Goal: Find specific page/section: Find specific page/section

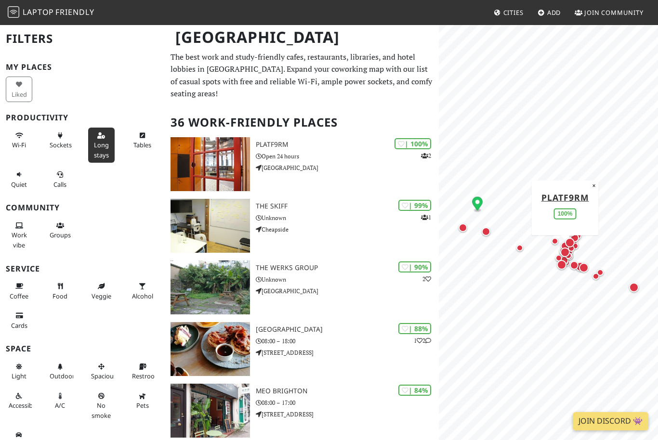
click at [101, 142] on span "Long stays" at bounding box center [101, 150] width 15 height 18
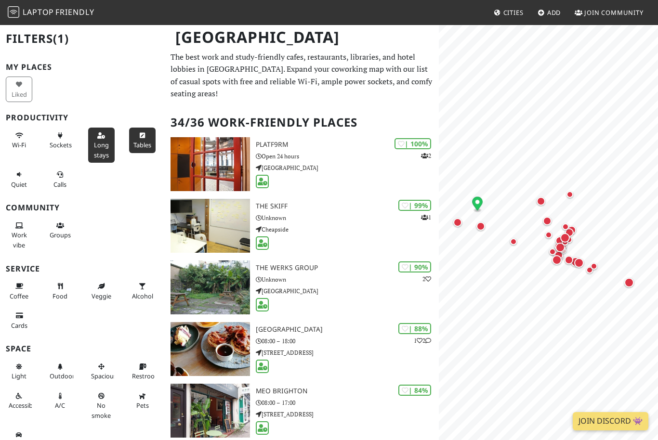
click at [139, 141] on span "Tables" at bounding box center [142, 145] width 18 height 9
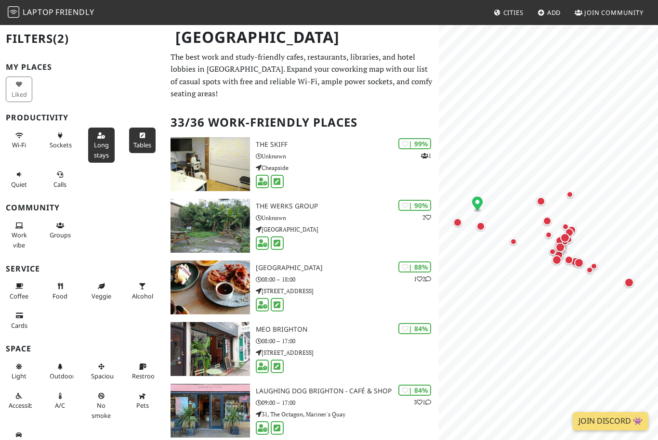
click at [146, 147] on span "Tables" at bounding box center [142, 145] width 18 height 9
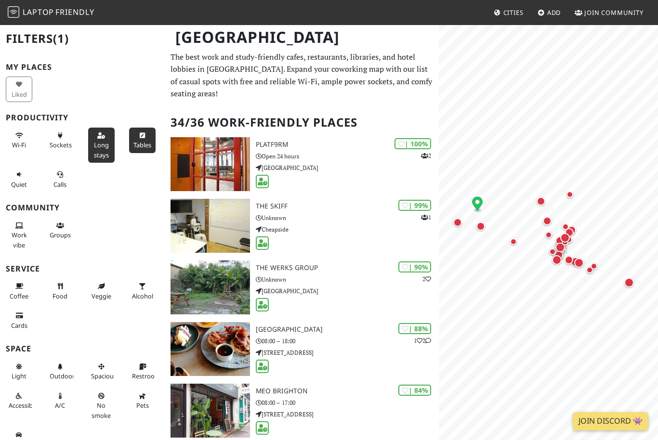
click at [142, 137] on icon at bounding box center [143, 136] width 8 height 6
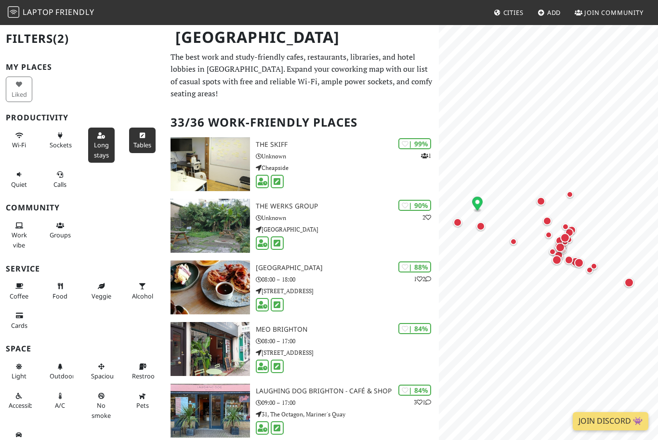
click at [140, 136] on icon at bounding box center [143, 136] width 8 height 6
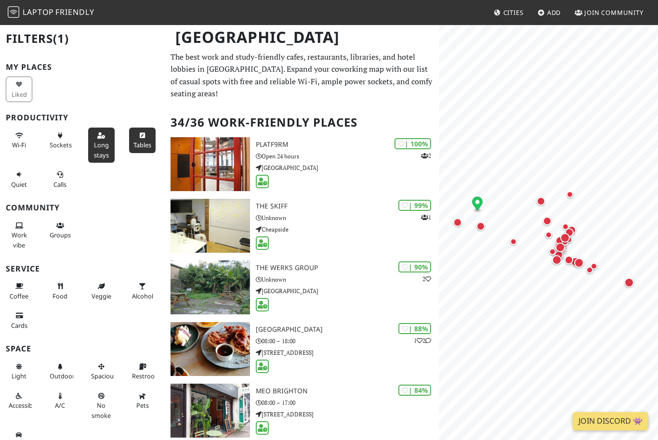
click at [144, 138] on button "Tables" at bounding box center [142, 141] width 27 height 26
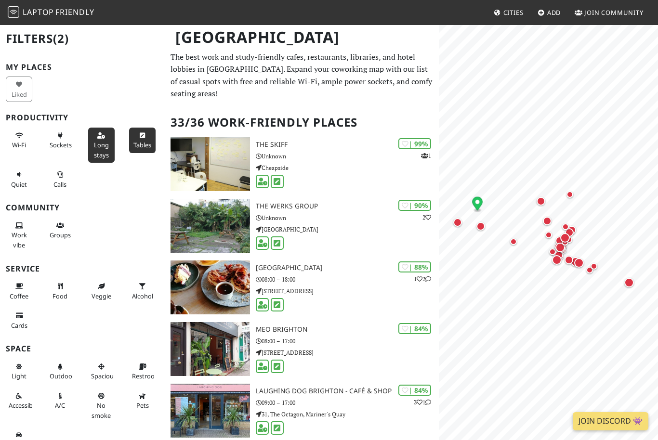
click at [143, 133] on icon at bounding box center [143, 136] width 8 height 6
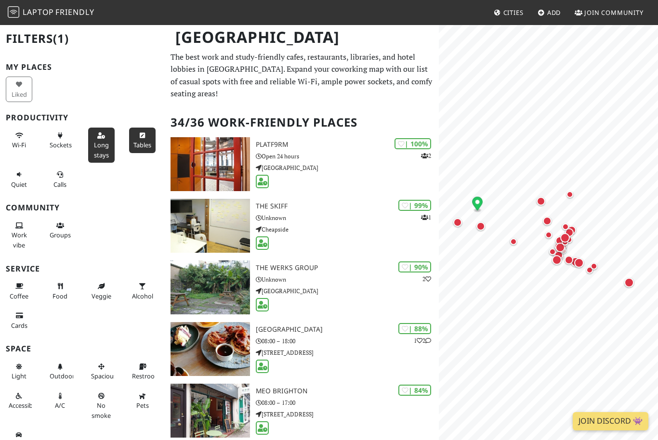
click at [143, 133] on icon at bounding box center [143, 136] width 8 height 6
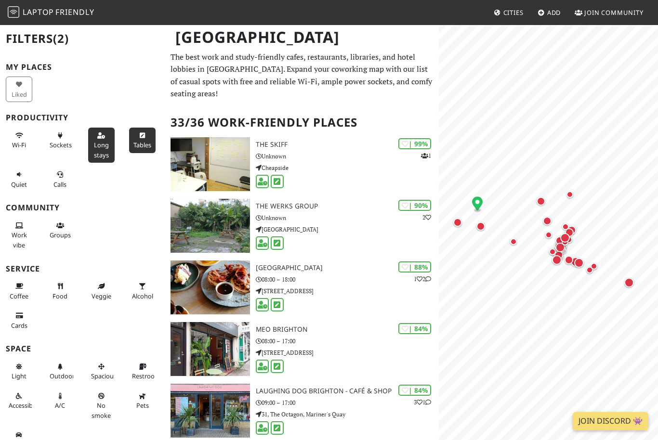
click at [140, 129] on button "Tables" at bounding box center [142, 141] width 27 height 26
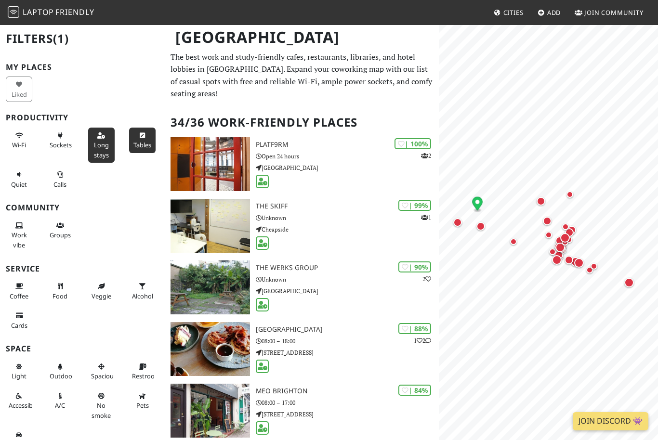
click at [142, 130] on button "Tables" at bounding box center [142, 141] width 27 height 26
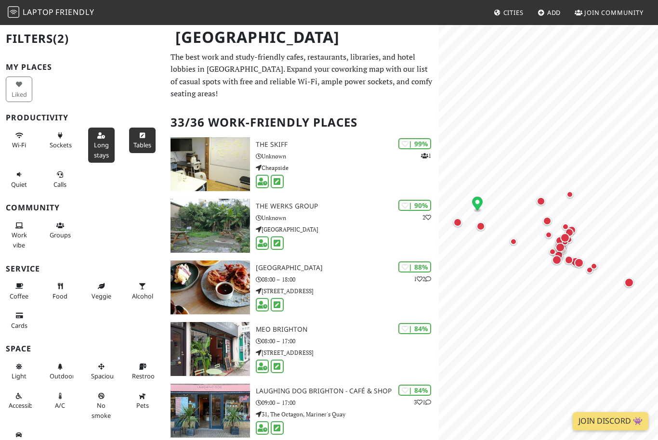
click at [144, 133] on icon at bounding box center [143, 136] width 8 height 6
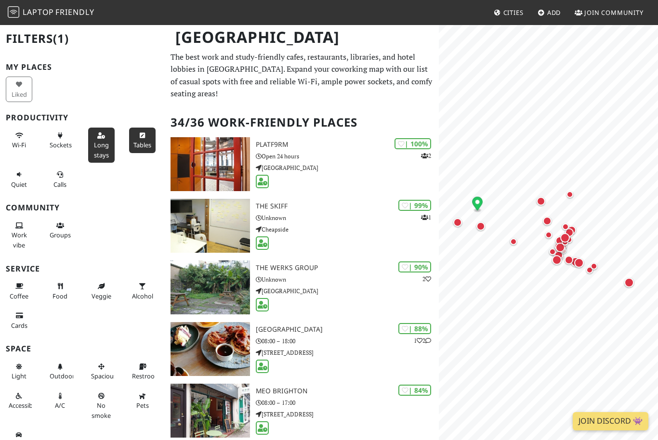
click at [145, 134] on icon at bounding box center [143, 136] width 8 height 6
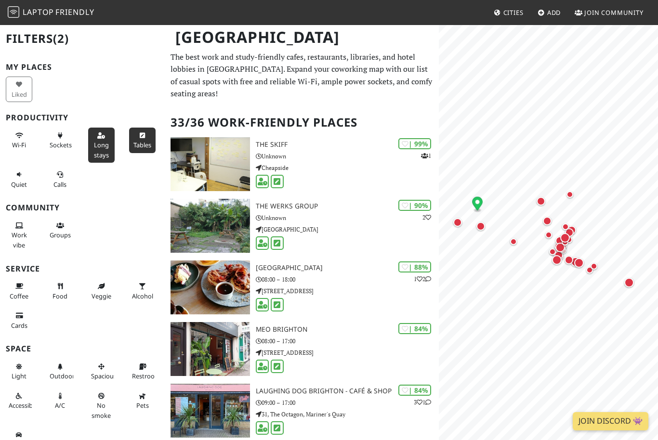
click at [139, 131] on button "Tables" at bounding box center [142, 141] width 27 height 26
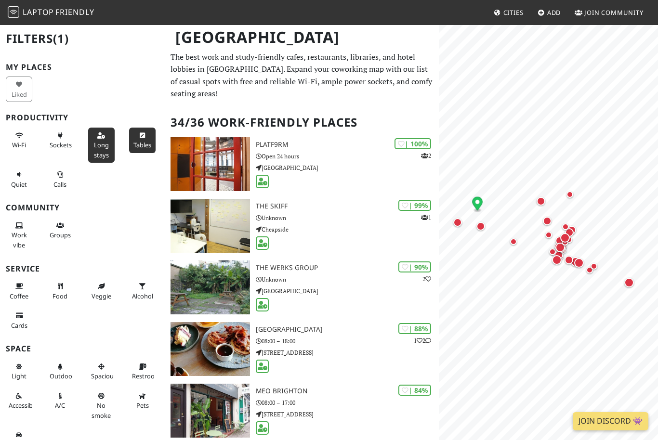
click at [142, 134] on icon at bounding box center [143, 136] width 8 height 6
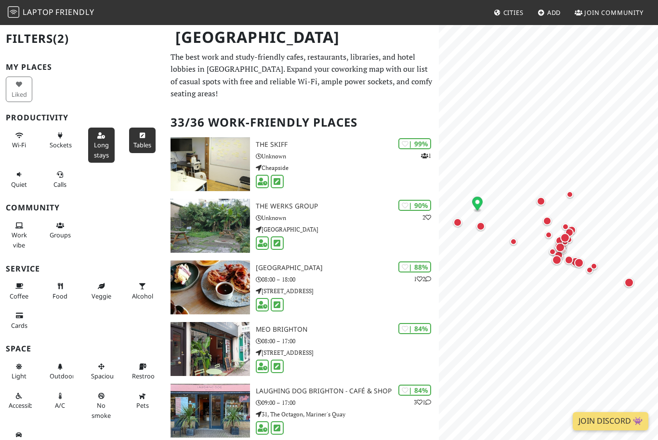
click at [140, 133] on icon at bounding box center [143, 136] width 8 height 6
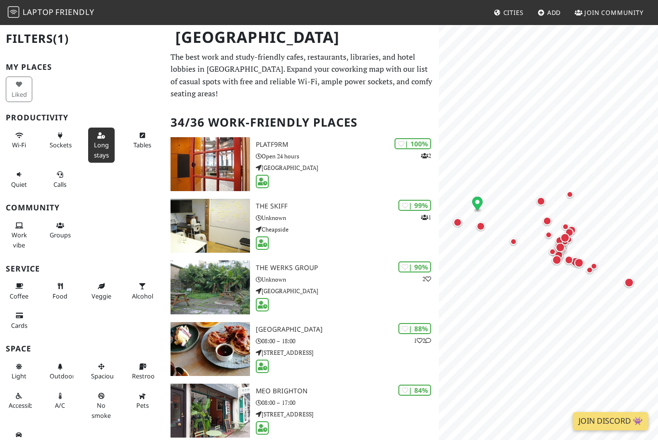
click at [104, 147] on span "Long stays" at bounding box center [101, 150] width 15 height 18
click at [100, 144] on span "Long stays" at bounding box center [101, 150] width 15 height 18
click at [103, 142] on span "Long stays" at bounding box center [101, 150] width 15 height 18
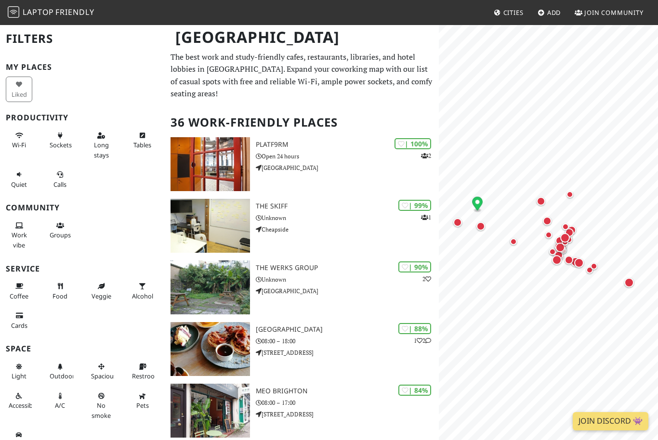
click at [126, 143] on div "Tables" at bounding box center [143, 145] width 41 height 39
click at [112, 140] on button "Long stays" at bounding box center [101, 145] width 27 height 35
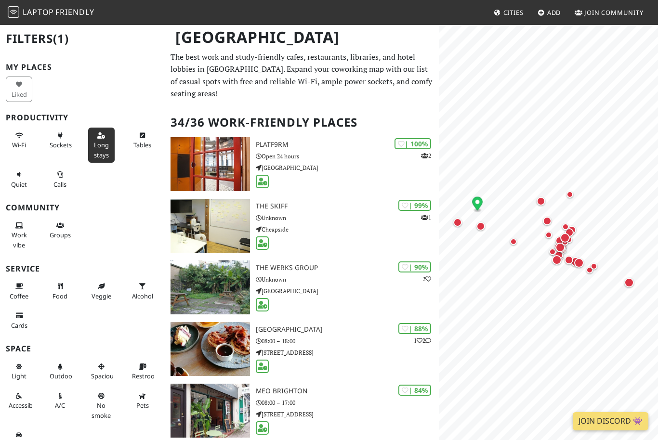
click at [108, 144] on span "Long stays" at bounding box center [101, 150] width 15 height 18
click at [112, 143] on button "Long stays" at bounding box center [101, 145] width 27 height 35
click at [111, 147] on button "Long stays" at bounding box center [101, 145] width 27 height 35
click at [107, 142] on span "Long stays" at bounding box center [101, 150] width 15 height 18
click at [146, 141] on span "Tables" at bounding box center [142, 145] width 18 height 9
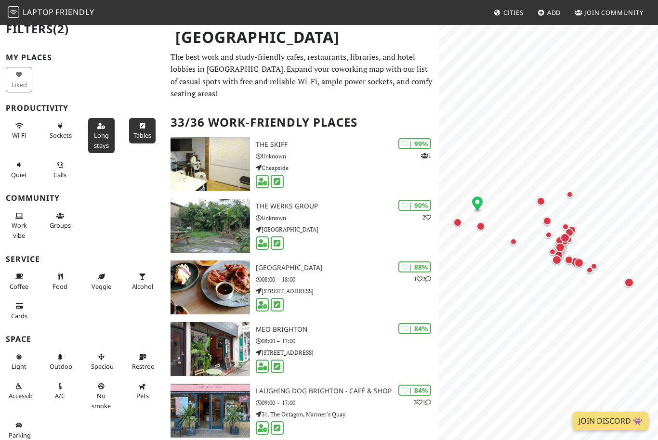
scroll to position [9, 0]
click at [65, 132] on span "Sockets" at bounding box center [61, 136] width 22 height 9
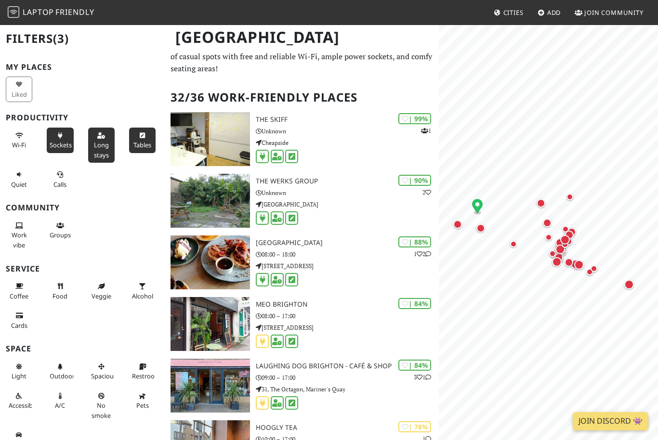
scroll to position [26, 0]
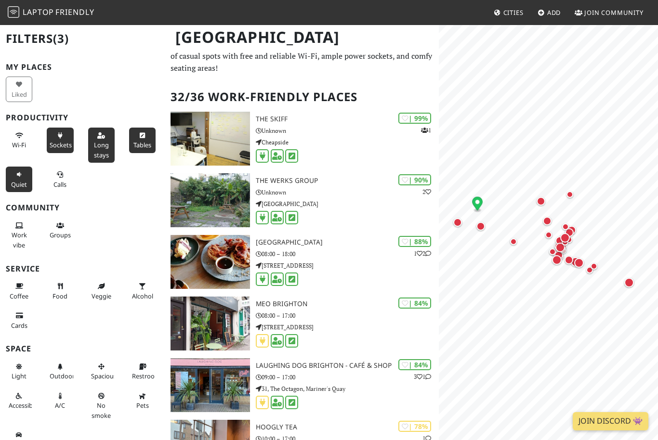
click at [23, 184] on span "Quiet" at bounding box center [19, 184] width 16 height 9
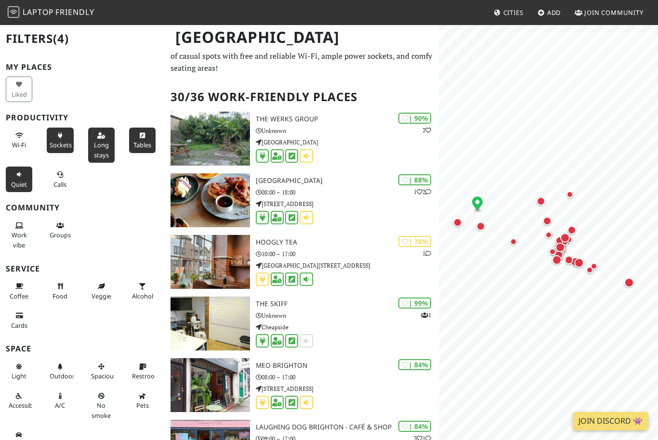
click at [24, 186] on span "Quiet" at bounding box center [19, 184] width 16 height 9
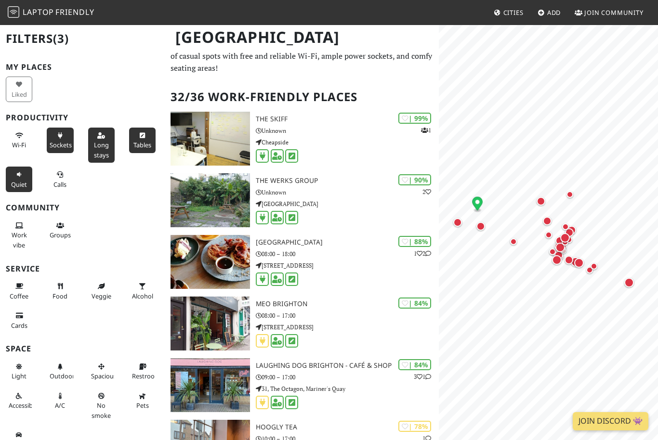
click at [25, 175] on button "Quiet" at bounding box center [19, 180] width 27 height 26
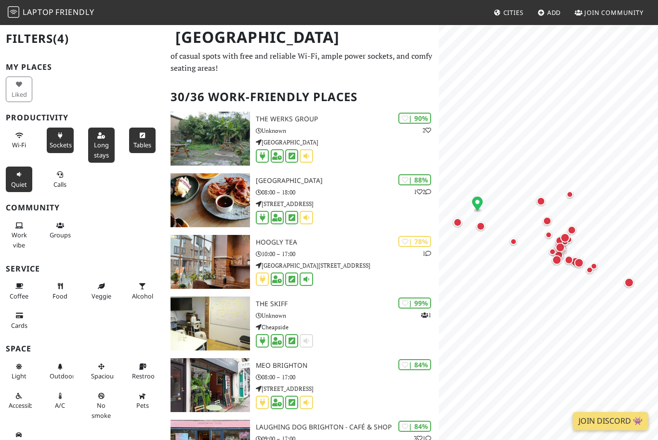
click at [16, 172] on icon at bounding box center [19, 175] width 8 height 6
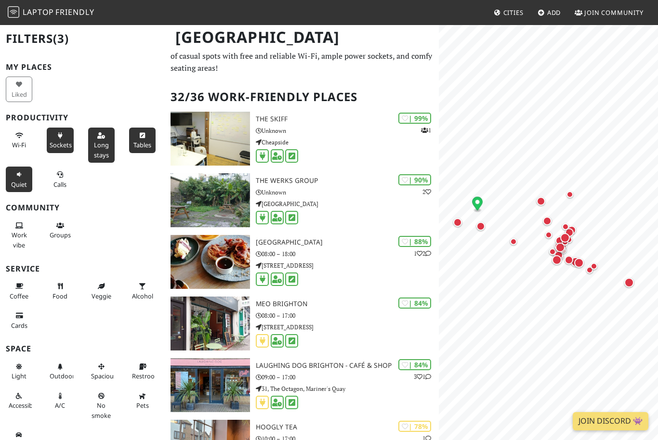
click at [19, 180] on span "Quiet" at bounding box center [19, 184] width 16 height 9
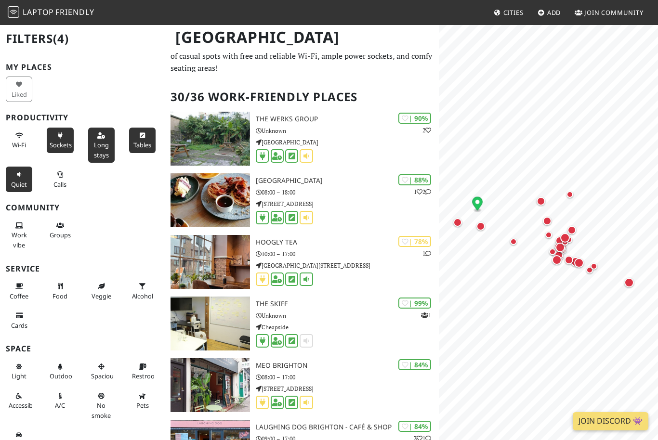
click at [22, 180] on span "Quiet" at bounding box center [19, 184] width 16 height 9
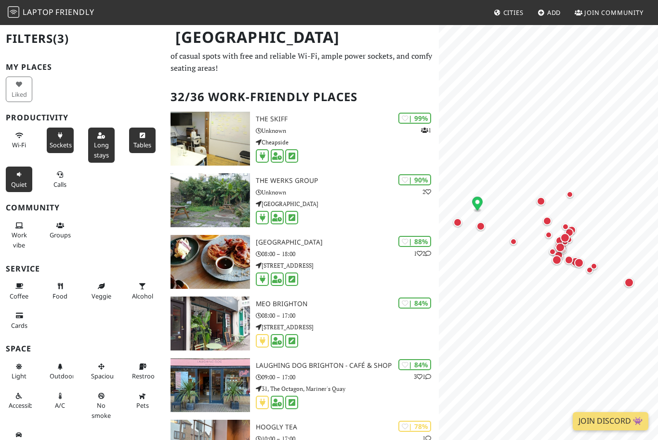
click at [16, 187] on button "Quiet" at bounding box center [19, 180] width 27 height 26
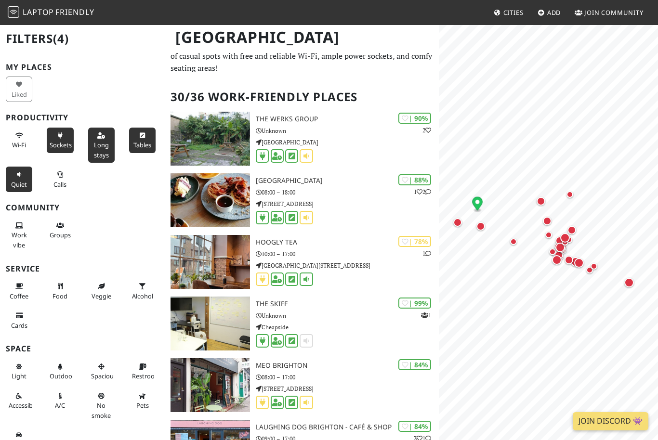
click at [23, 180] on span "Quiet" at bounding box center [19, 184] width 16 height 9
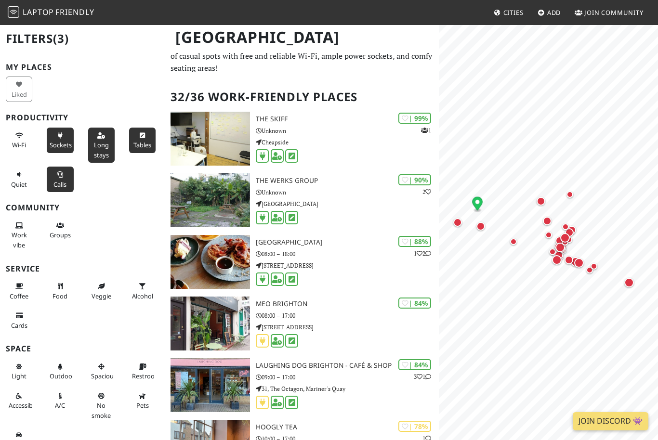
click at [60, 175] on icon at bounding box center [60, 175] width 8 height 6
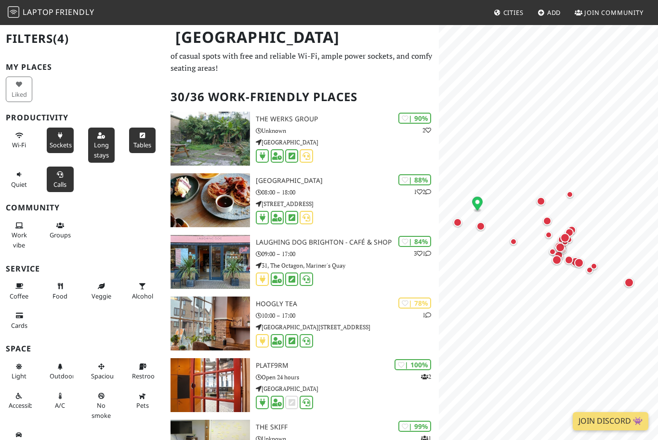
click at [68, 180] on button "Calls" at bounding box center [60, 180] width 27 height 26
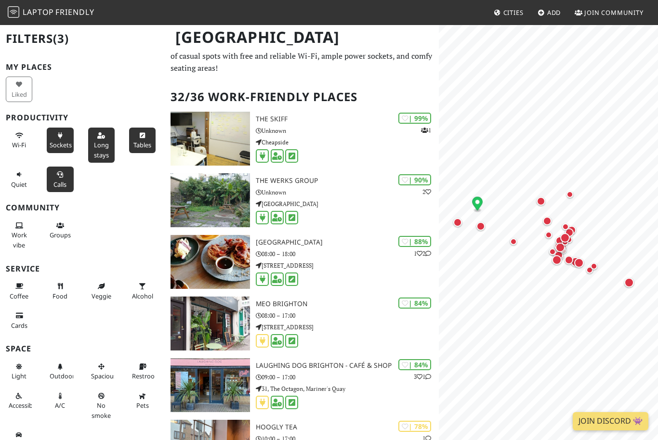
click at [63, 185] on span "Calls" at bounding box center [59, 184] width 13 height 9
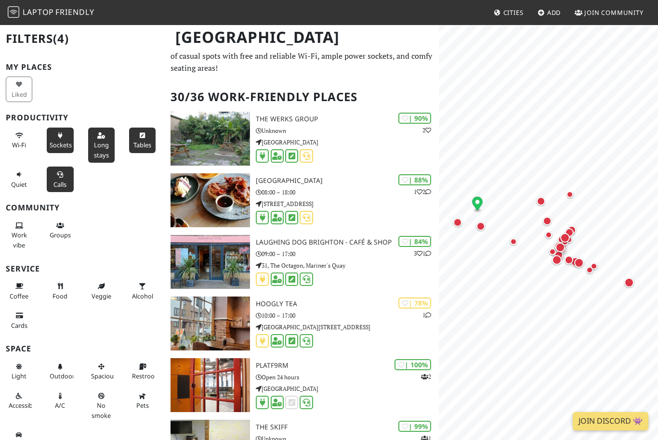
click at [43, 171] on div "Calls" at bounding box center [61, 179] width 41 height 29
click at [32, 172] on button "Quiet" at bounding box center [19, 180] width 27 height 26
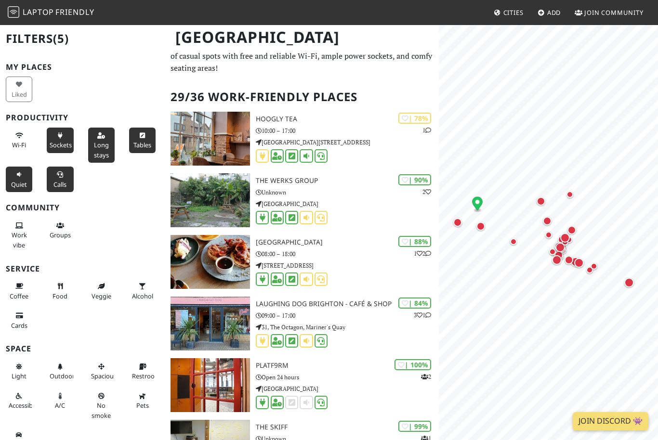
click at [23, 177] on button "Quiet" at bounding box center [19, 180] width 27 height 26
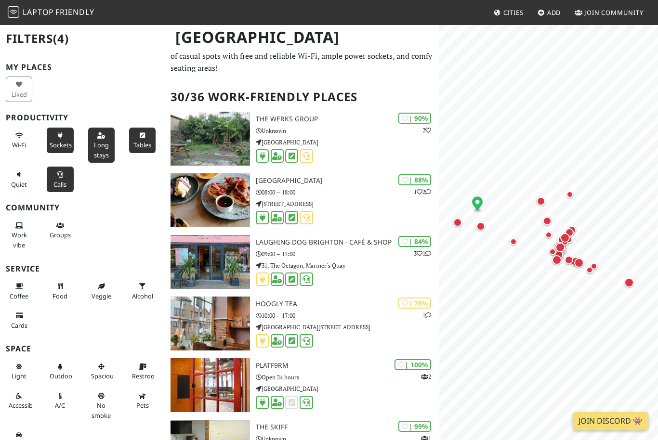
click at [48, 179] on button "Calls" at bounding box center [60, 180] width 27 height 26
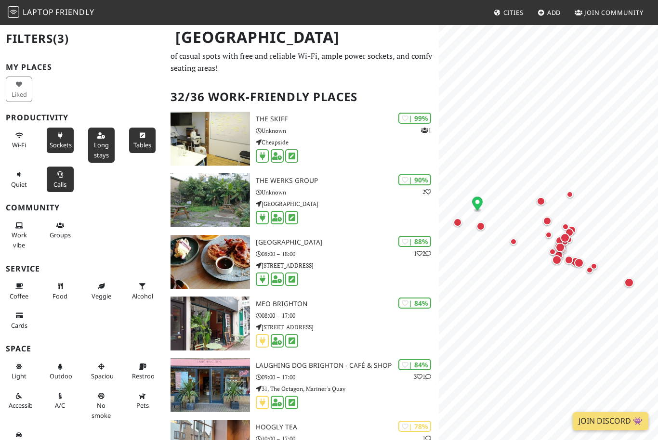
click at [66, 185] on span "Calls" at bounding box center [59, 184] width 13 height 9
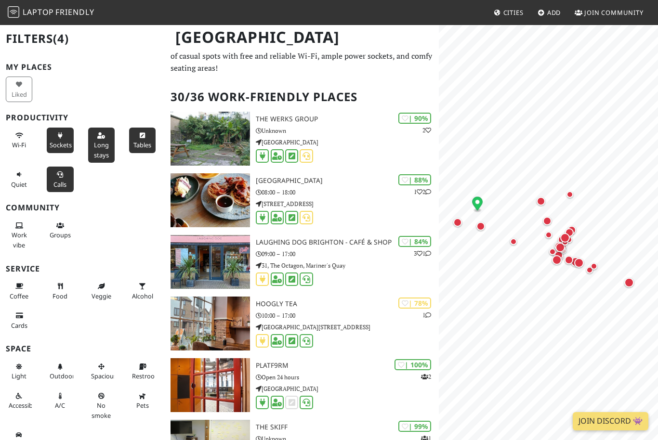
click at [63, 180] on span "Calls" at bounding box center [59, 184] width 13 height 9
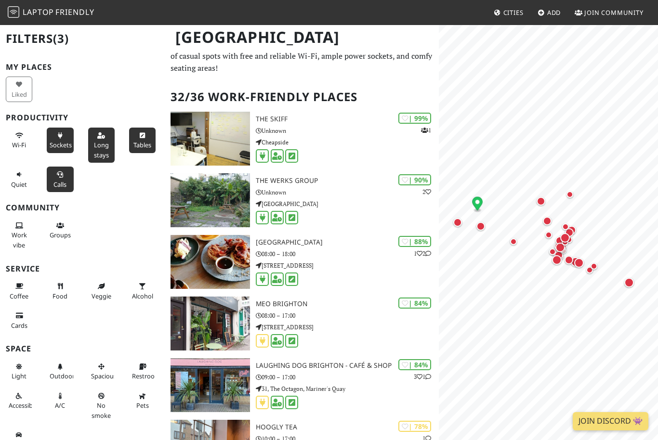
click at [65, 170] on button "Calls" at bounding box center [60, 180] width 27 height 26
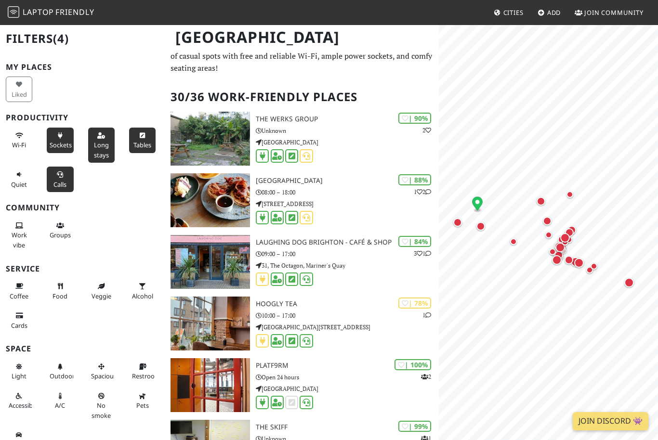
click at [67, 178] on button "Calls" at bounding box center [60, 180] width 27 height 26
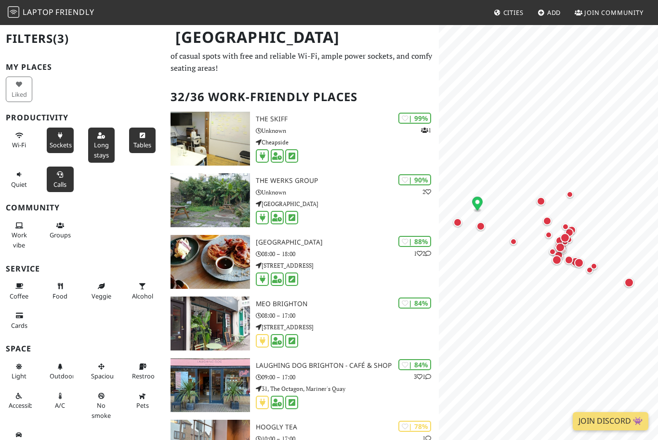
click at [68, 178] on button "Calls" at bounding box center [60, 180] width 27 height 26
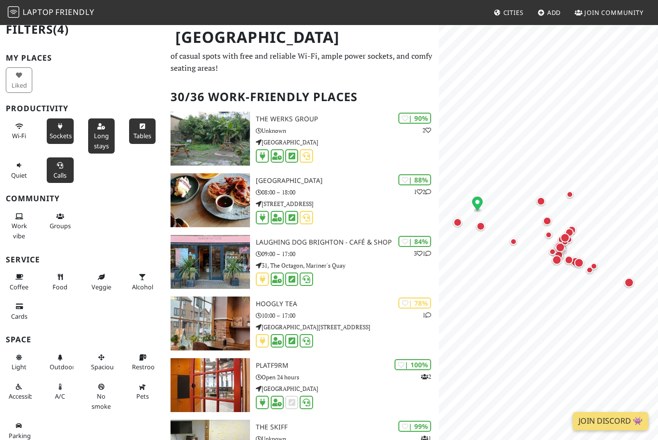
scroll to position [9, 0]
click at [20, 225] on span "Work vibe" at bounding box center [19, 231] width 15 height 18
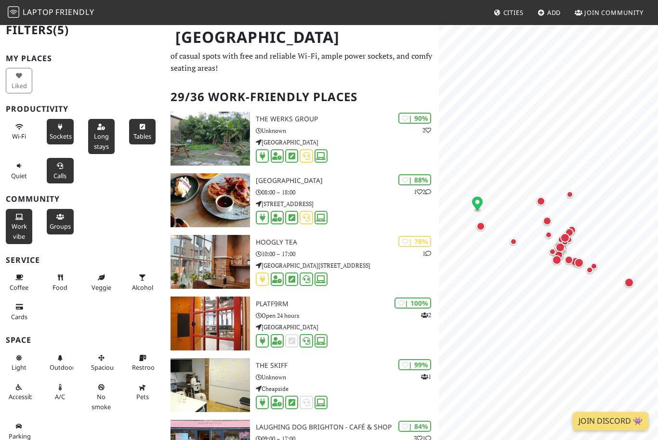
click at [56, 222] on span "Groups" at bounding box center [60, 226] width 21 height 9
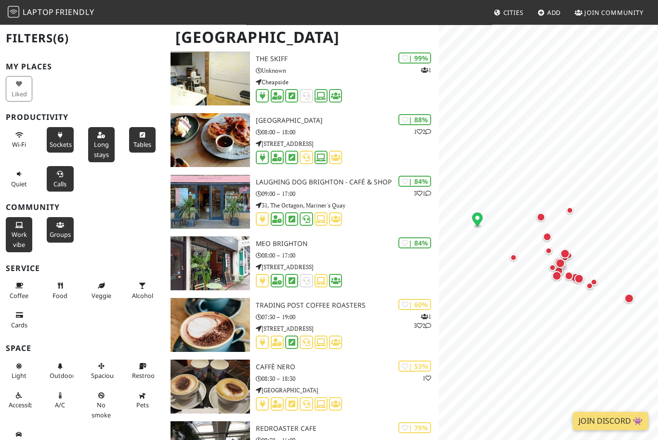
scroll to position [271, 0]
click at [103, 372] on span "Spacious" at bounding box center [104, 376] width 26 height 9
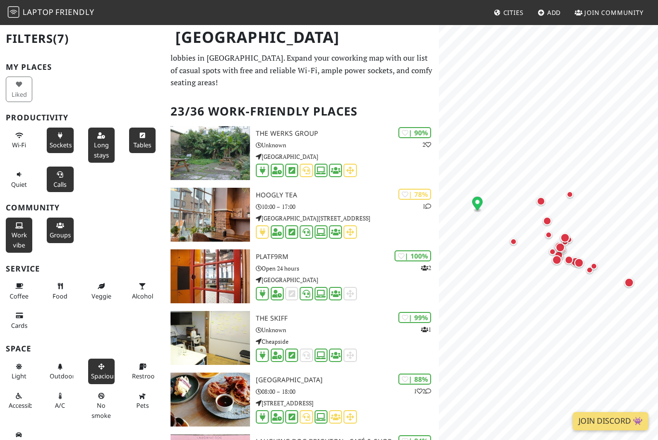
scroll to position [12, 0]
click at [71, 145] on span "Sockets" at bounding box center [61, 145] width 22 height 9
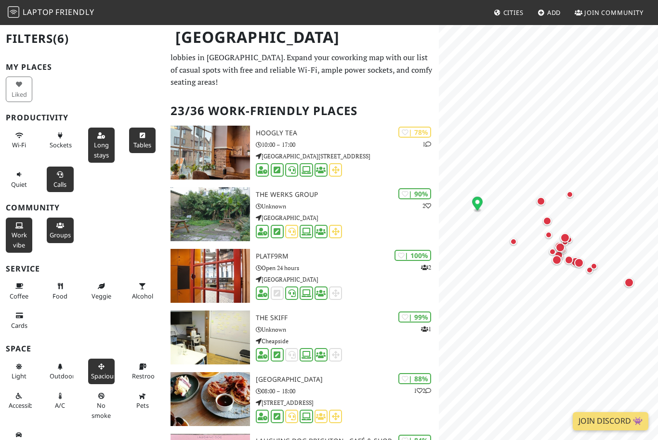
click at [104, 152] on span "Long stays" at bounding box center [101, 150] width 15 height 18
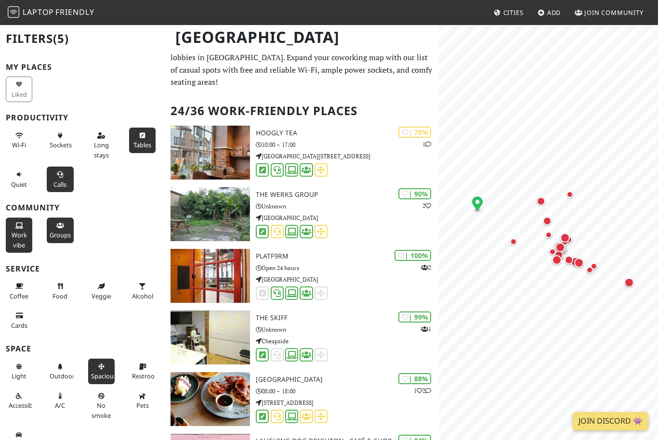
click at [136, 146] on span "Tables" at bounding box center [142, 145] width 18 height 9
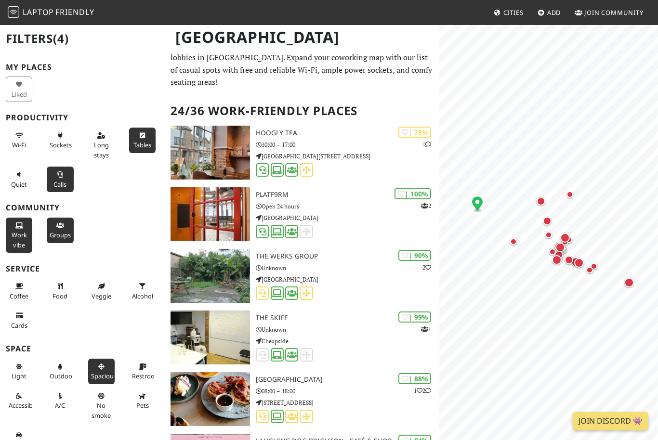
click at [146, 144] on span "Tables" at bounding box center [142, 145] width 18 height 9
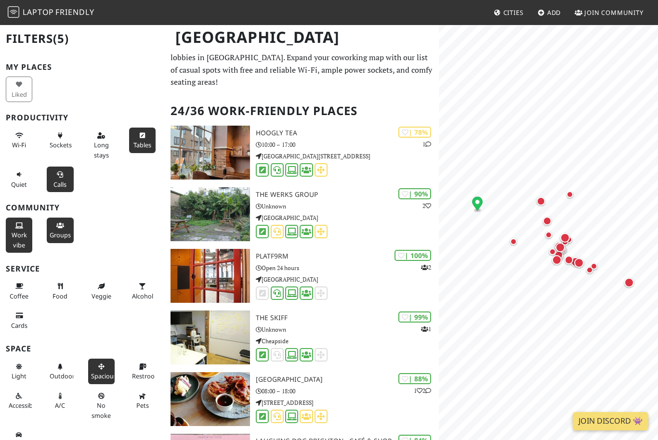
click at [143, 143] on span "Tables" at bounding box center [142, 145] width 18 height 9
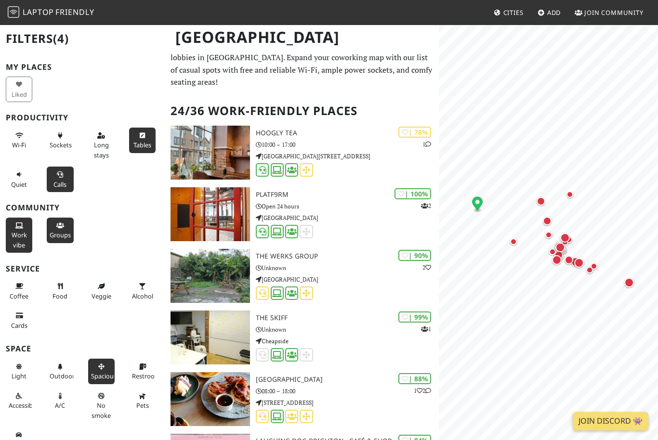
click at [135, 133] on button "Tables" at bounding box center [142, 141] width 27 height 26
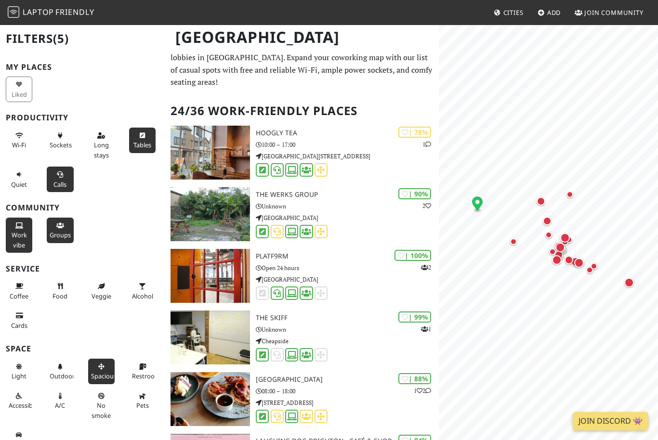
click at [136, 137] on button "Tables" at bounding box center [142, 141] width 27 height 26
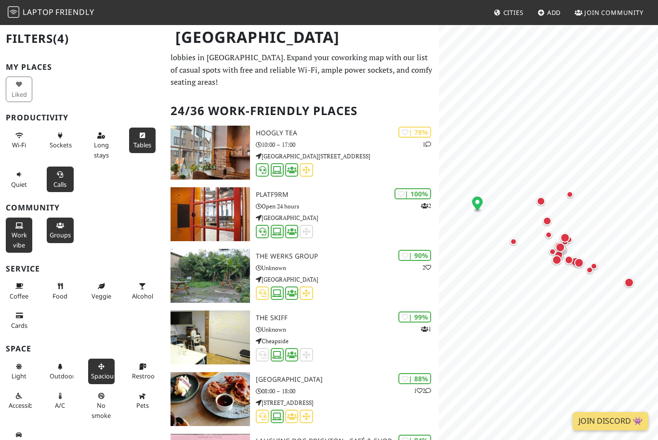
click at [152, 151] on button "Tables" at bounding box center [142, 141] width 27 height 26
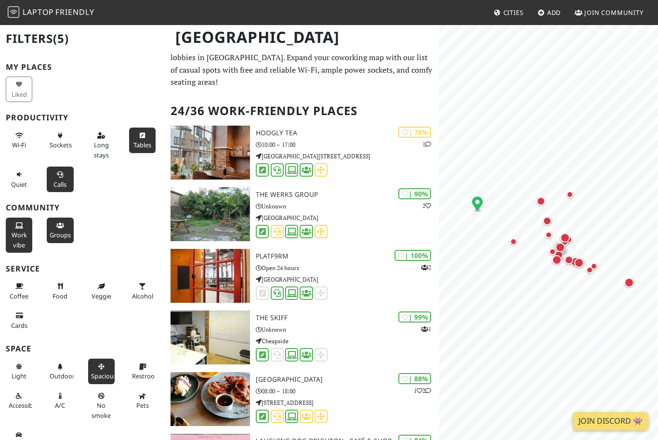
click at [146, 133] on icon at bounding box center [143, 136] width 8 height 6
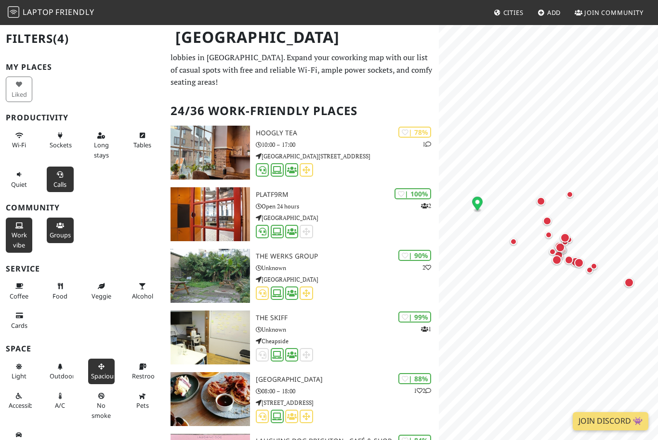
click at [58, 177] on button "Calls" at bounding box center [60, 180] width 27 height 26
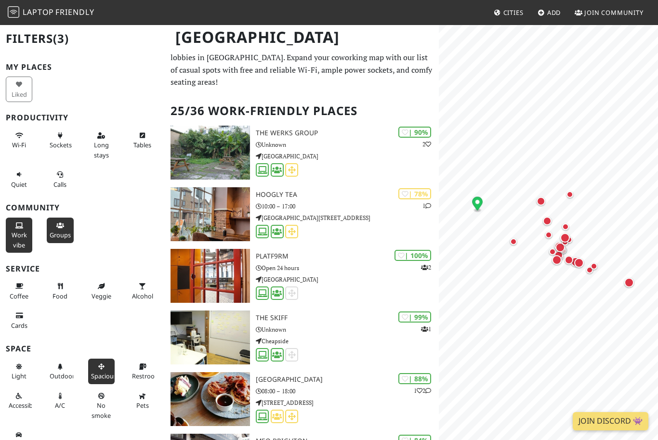
click at [59, 232] on span "Groups" at bounding box center [60, 235] width 21 height 9
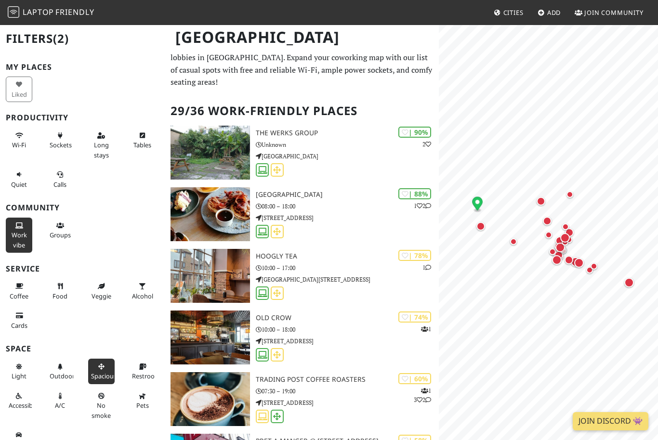
click at [22, 231] on span "Work vibe" at bounding box center [19, 240] width 15 height 18
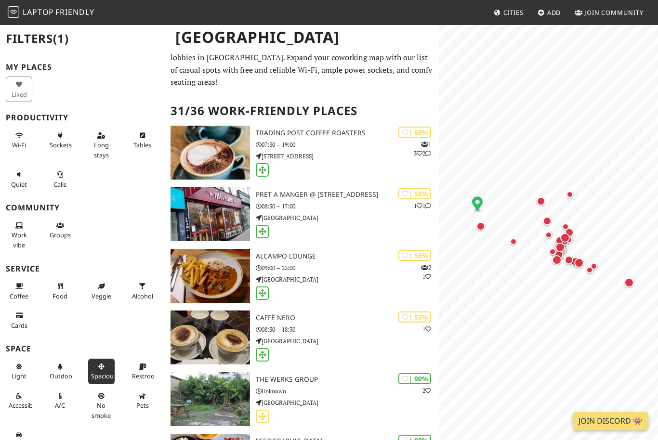
click at [102, 374] on span "Spacious" at bounding box center [104, 376] width 26 height 9
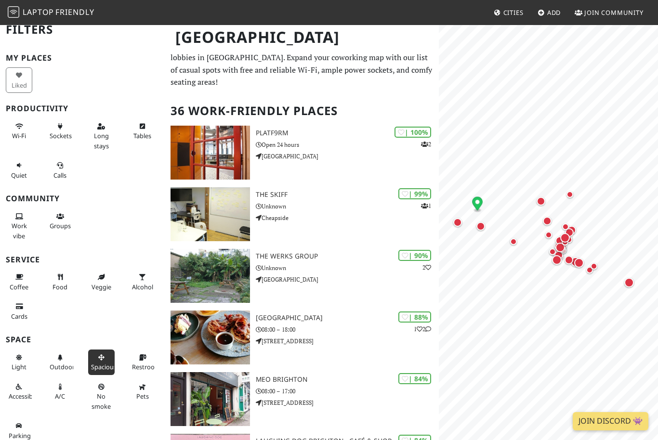
scroll to position [9, 0]
click at [112, 139] on button "Long stays" at bounding box center [101, 136] width 27 height 35
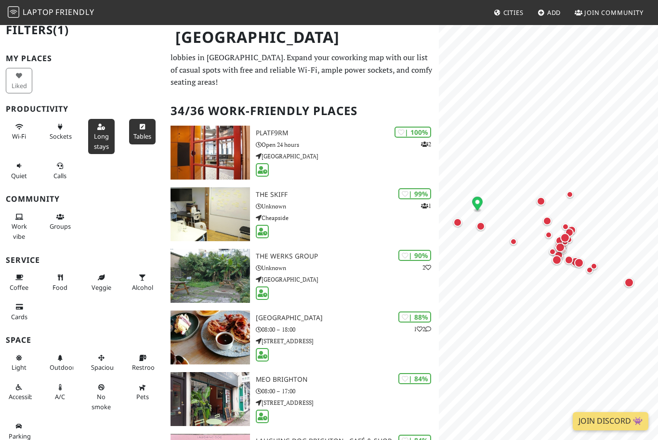
click at [146, 135] on span "Tables" at bounding box center [142, 136] width 18 height 9
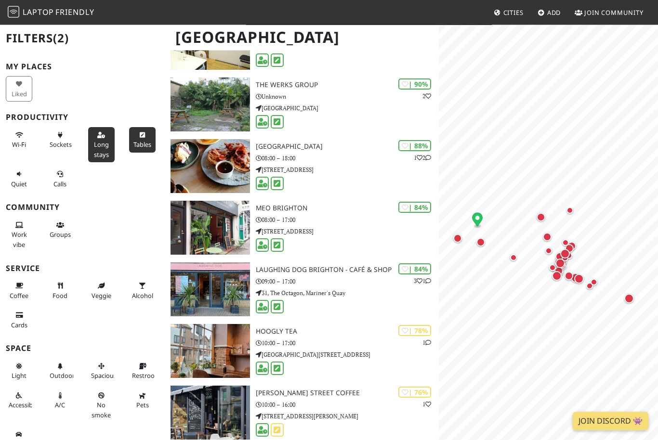
scroll to position [121, 0]
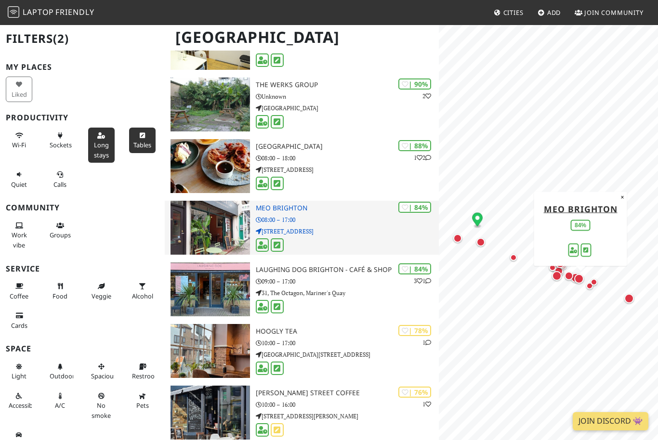
click at [206, 224] on img at bounding box center [211, 228] width 80 height 54
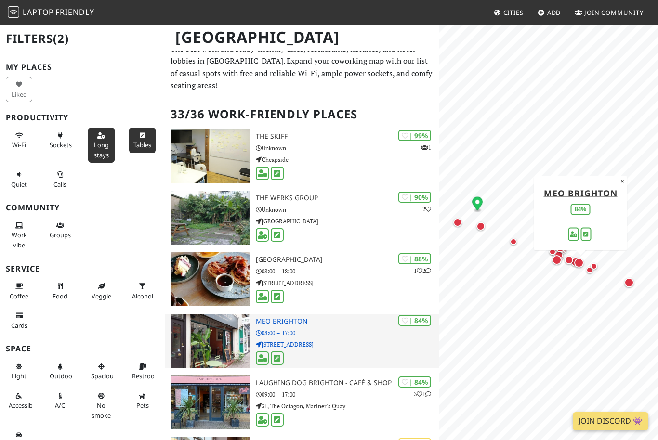
scroll to position [0, 0]
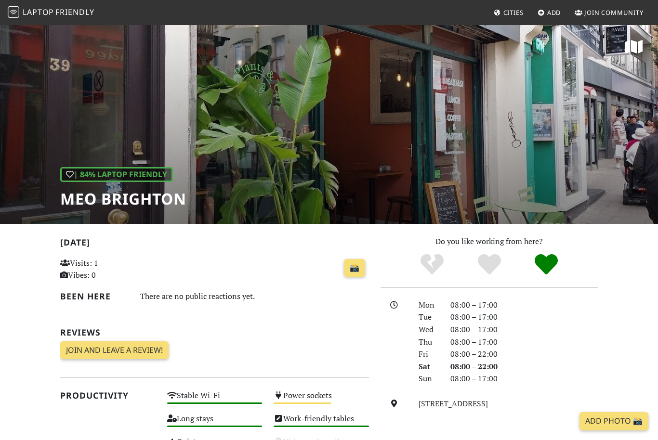
scroll to position [2, 0]
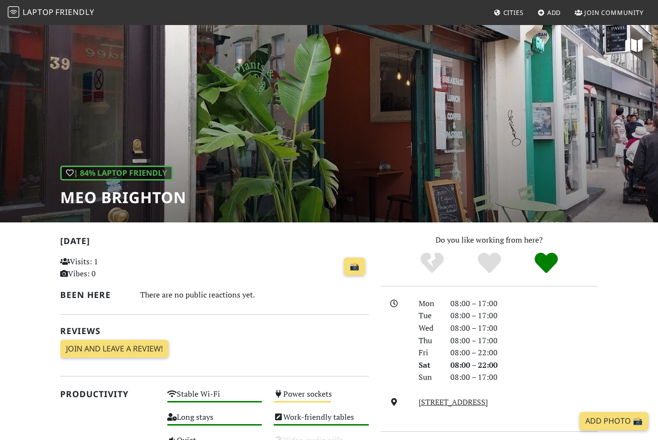
click at [102, 144] on div "| 84% Laptop Friendly MEO [GEOGRAPHIC_DATA]" at bounding box center [329, 122] width 658 height 200
click at [112, 146] on div "| 84% Laptop Friendly MEO Brighton" at bounding box center [329, 122] width 658 height 200
